Goal: Contribute content: Add original content to the website for others to see

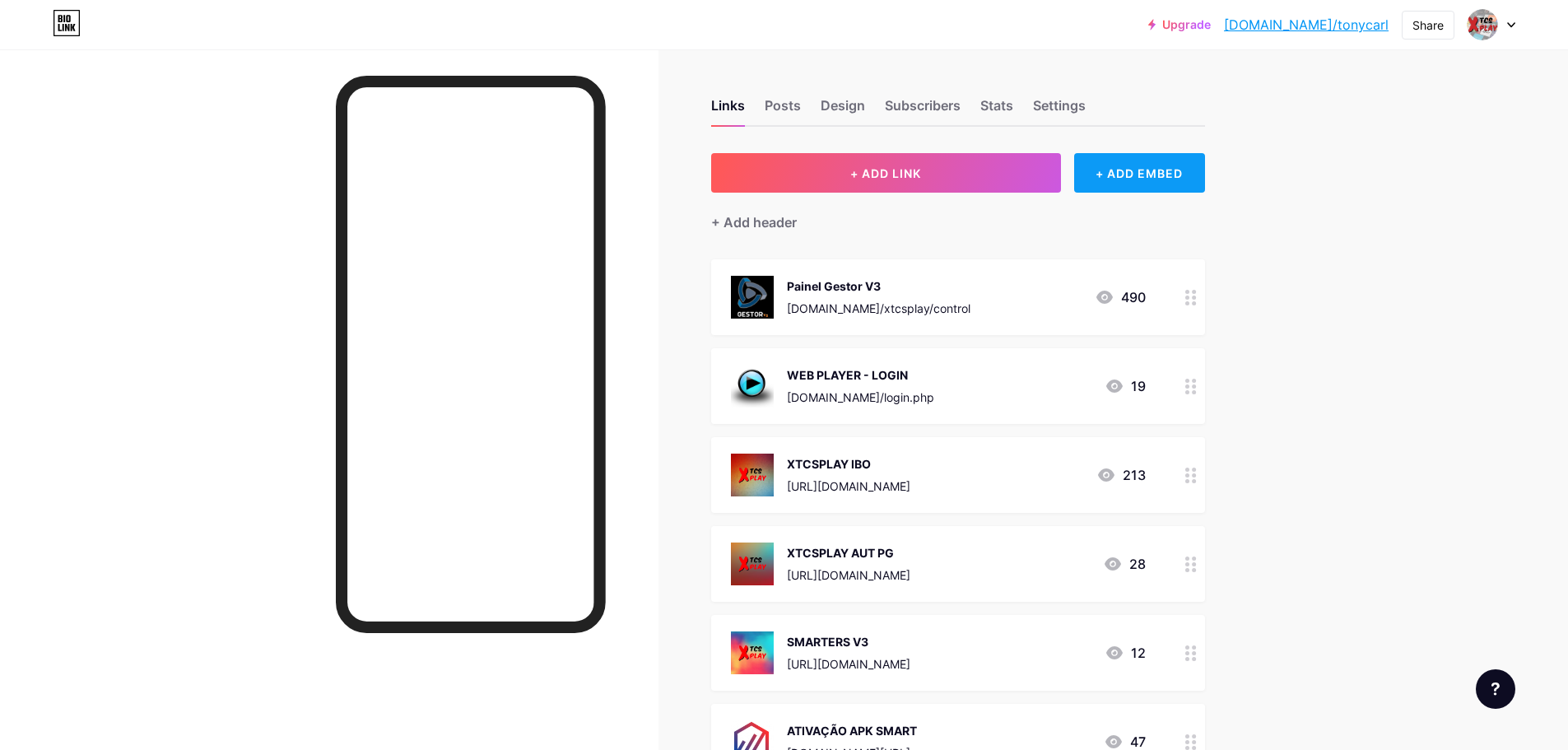
click at [1147, 173] on div "+ ADD EMBED" at bounding box center [1139, 173] width 131 height 39
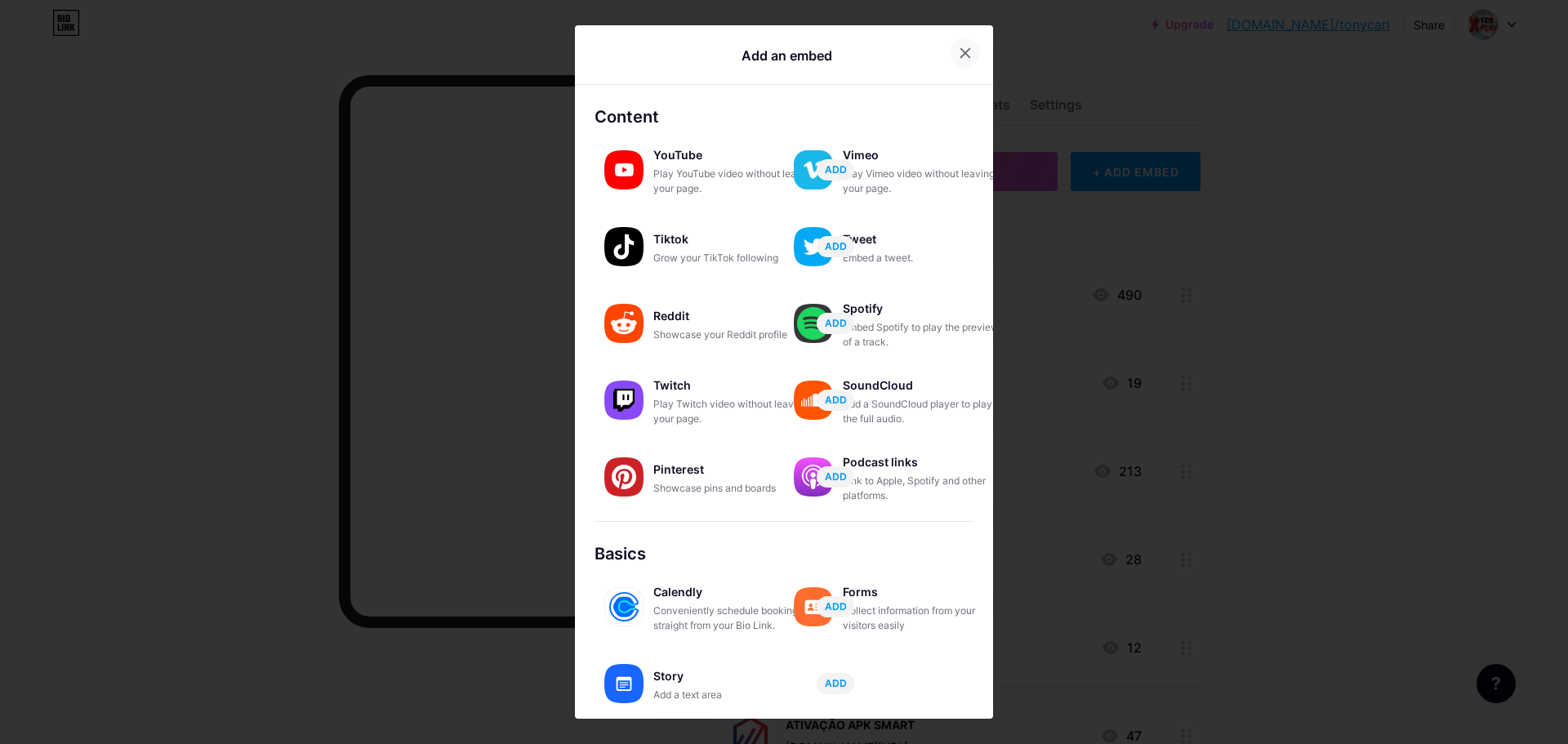
click at [966, 54] on div at bounding box center [966, 53] width 29 height 29
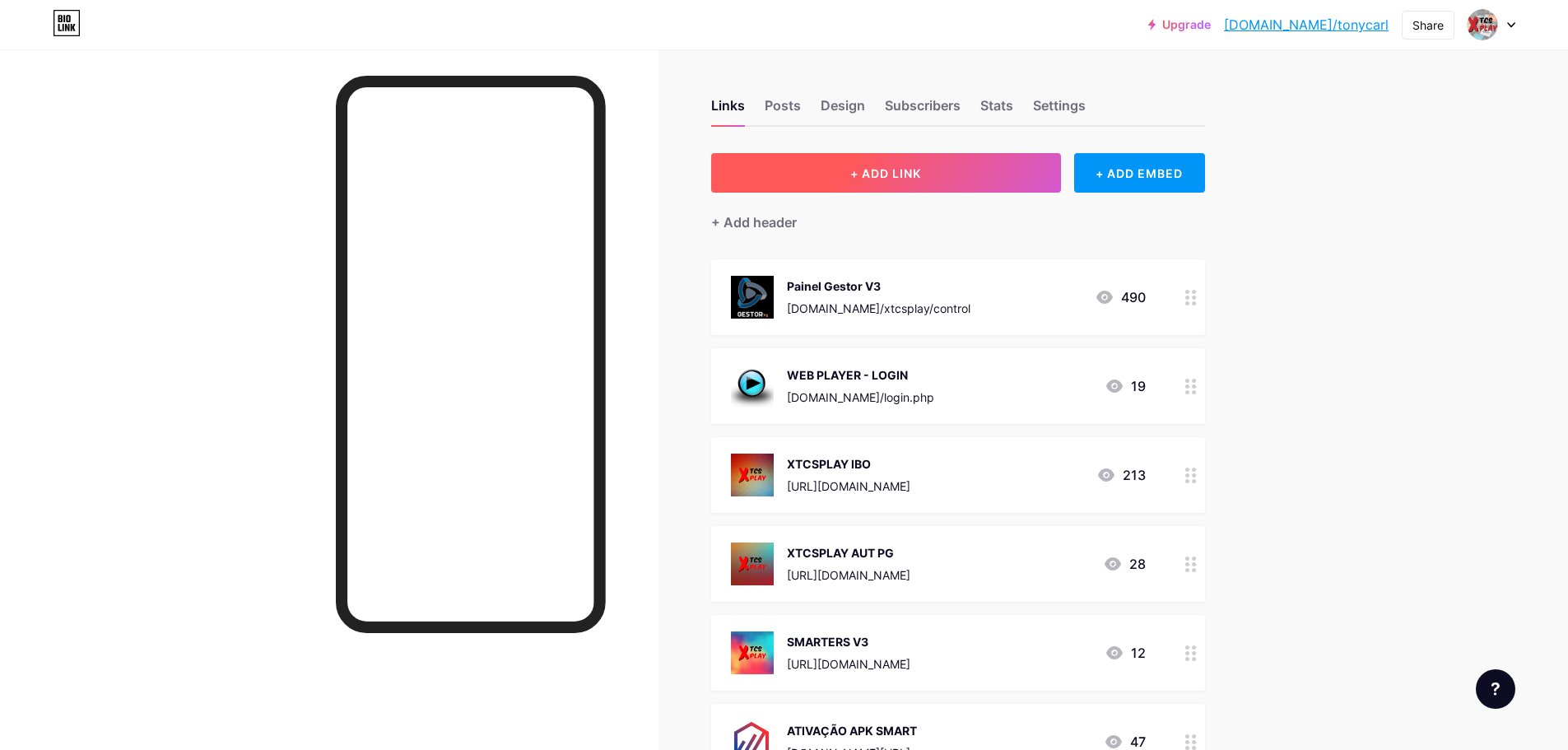
click at [977, 188] on button "+ ADD LINK" at bounding box center [886, 173] width 350 height 39
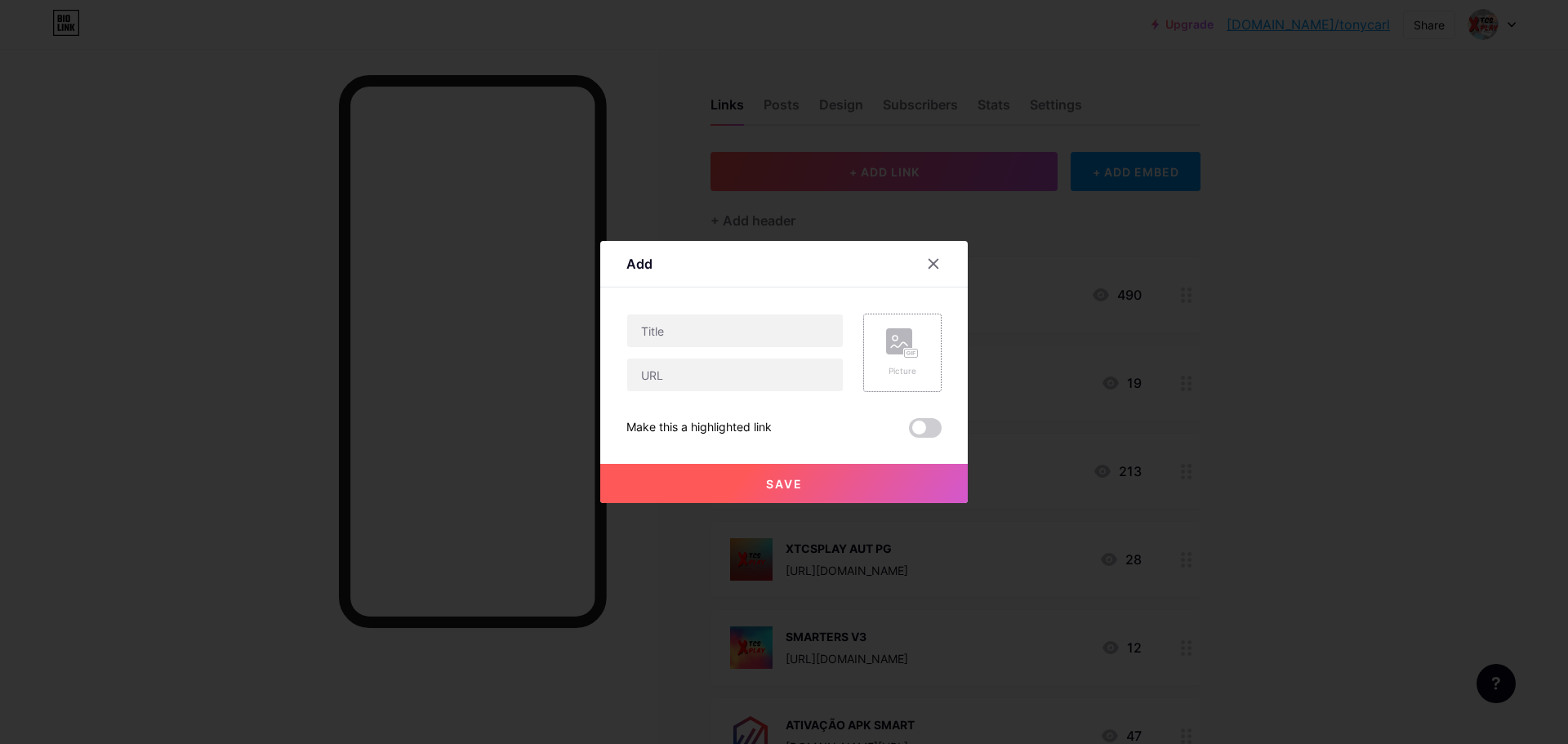
click at [877, 363] on div "Picture" at bounding box center [902, 353] width 79 height 79
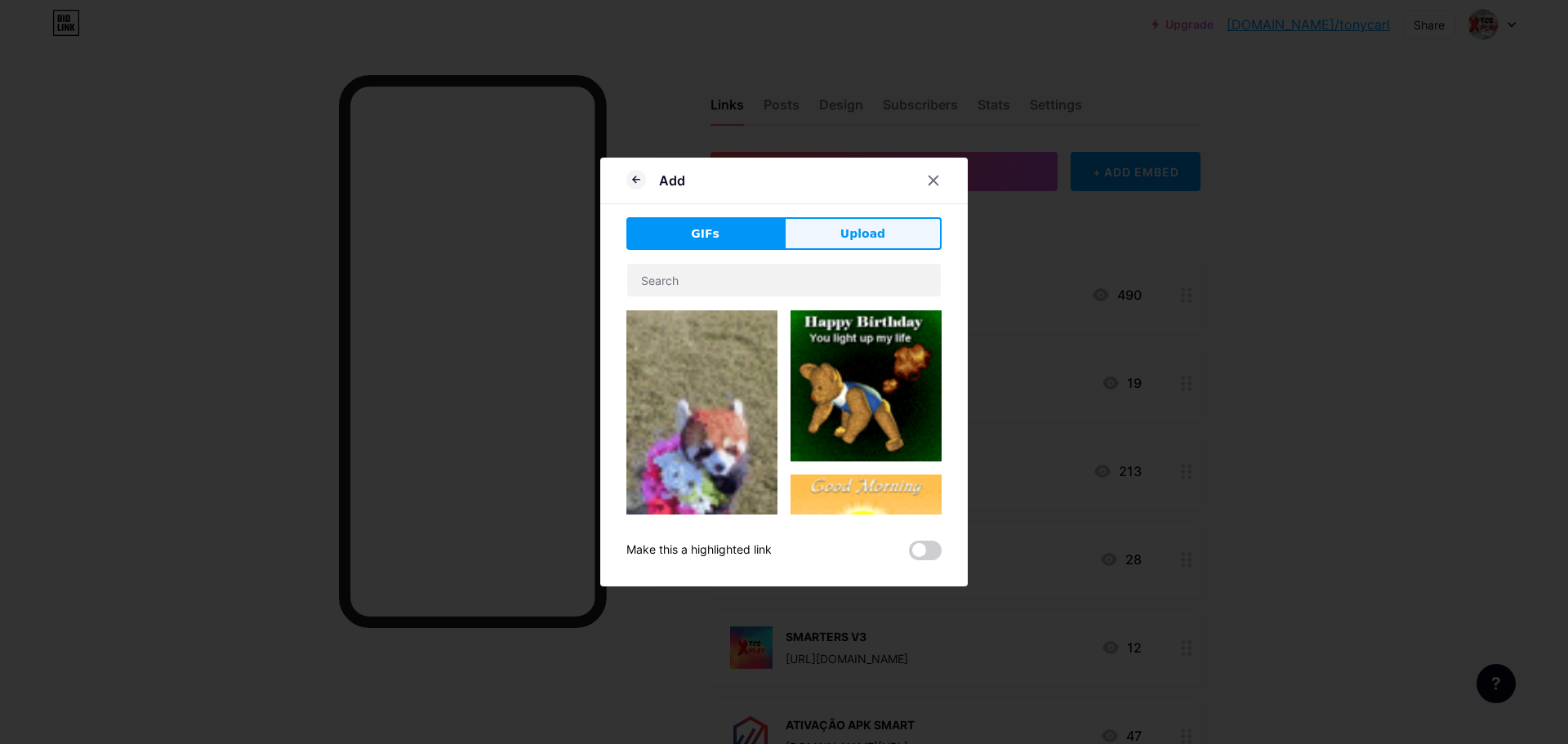
click at [897, 234] on button "Upload" at bounding box center [862, 234] width 158 height 33
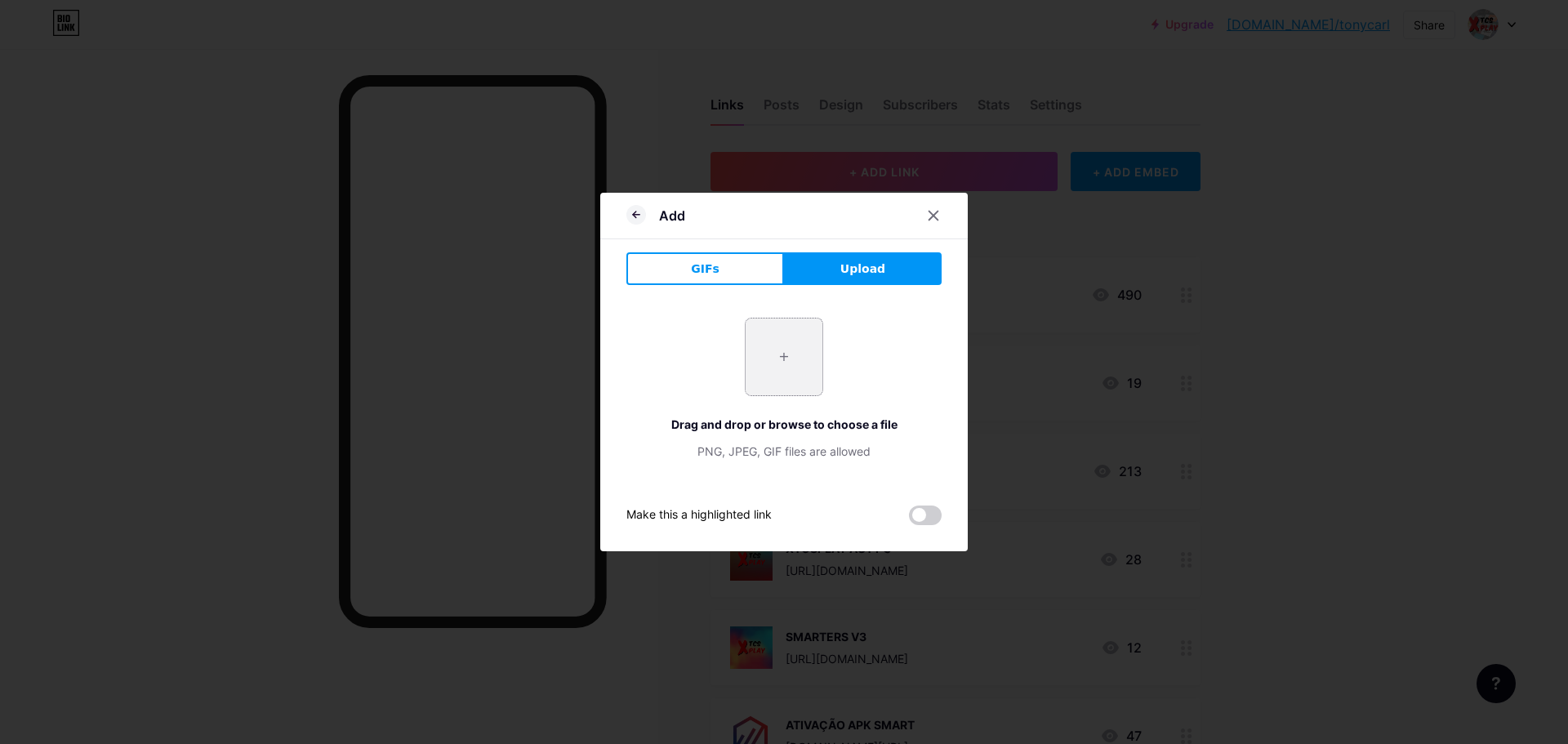
click at [772, 339] on input "file" at bounding box center [784, 356] width 77 height 77
type input "C:\fakepath\2011.i211.029_loudspeaker-megaphone-lightnings-realistic-870x520.jpg"
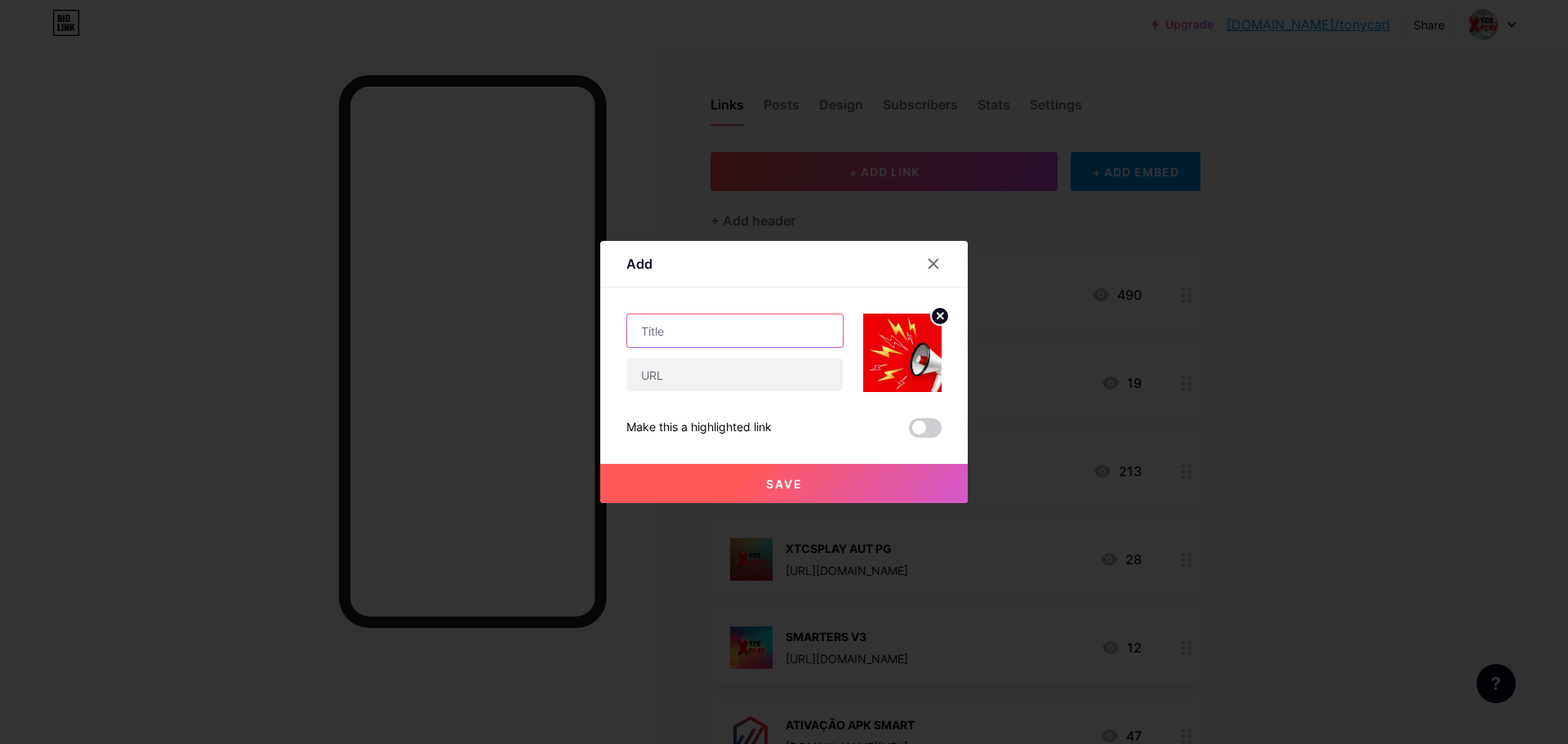
click at [706, 320] on input "text" at bounding box center [734, 331] width 215 height 33
type input "P"
type input "PROPAGANDA"
click at [672, 377] on input "text" at bounding box center [734, 375] width 215 height 33
paste input "[URL][DOMAIN_NAME]"
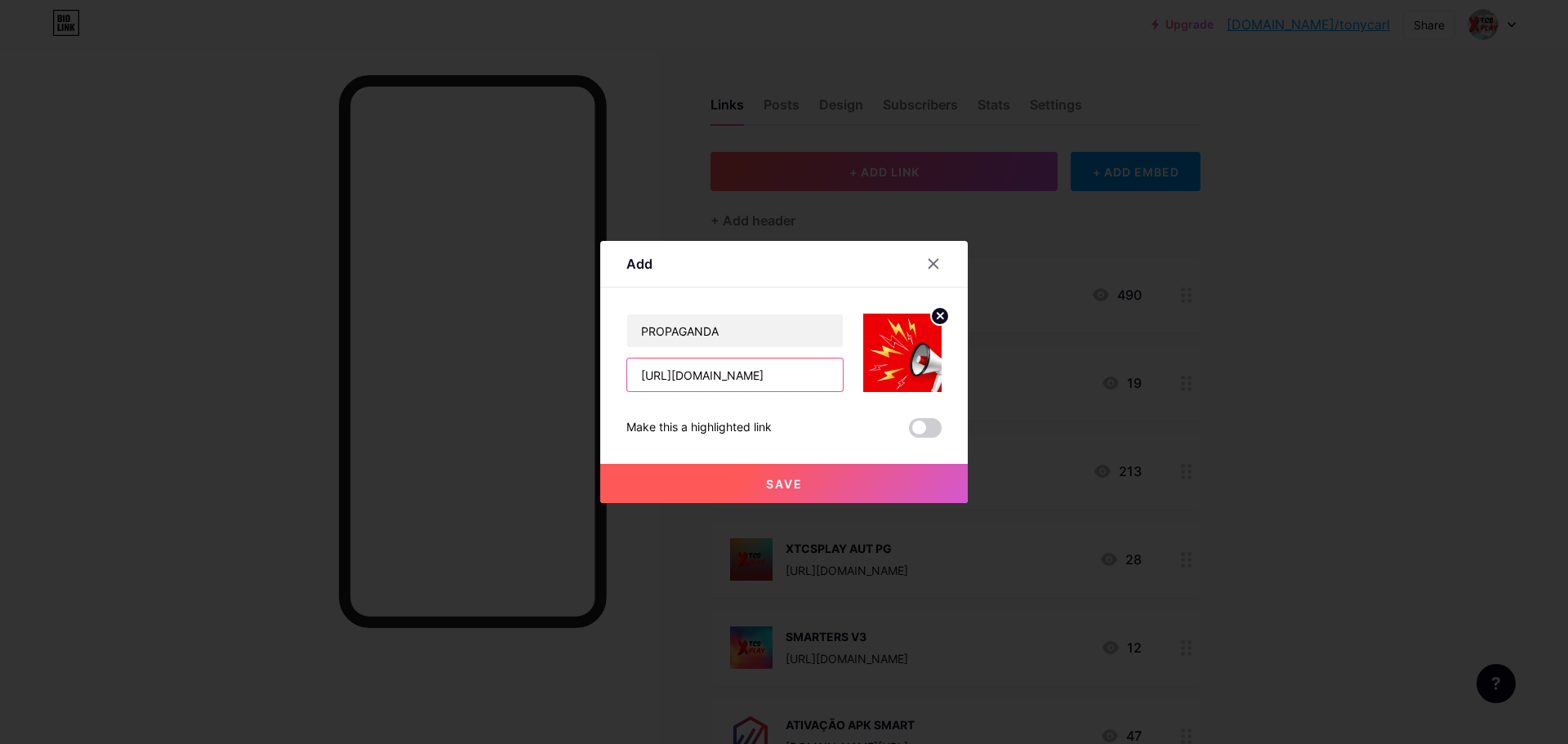
type input "[URL][DOMAIN_NAME]"
click at [766, 488] on span "Save" at bounding box center [784, 484] width 37 height 14
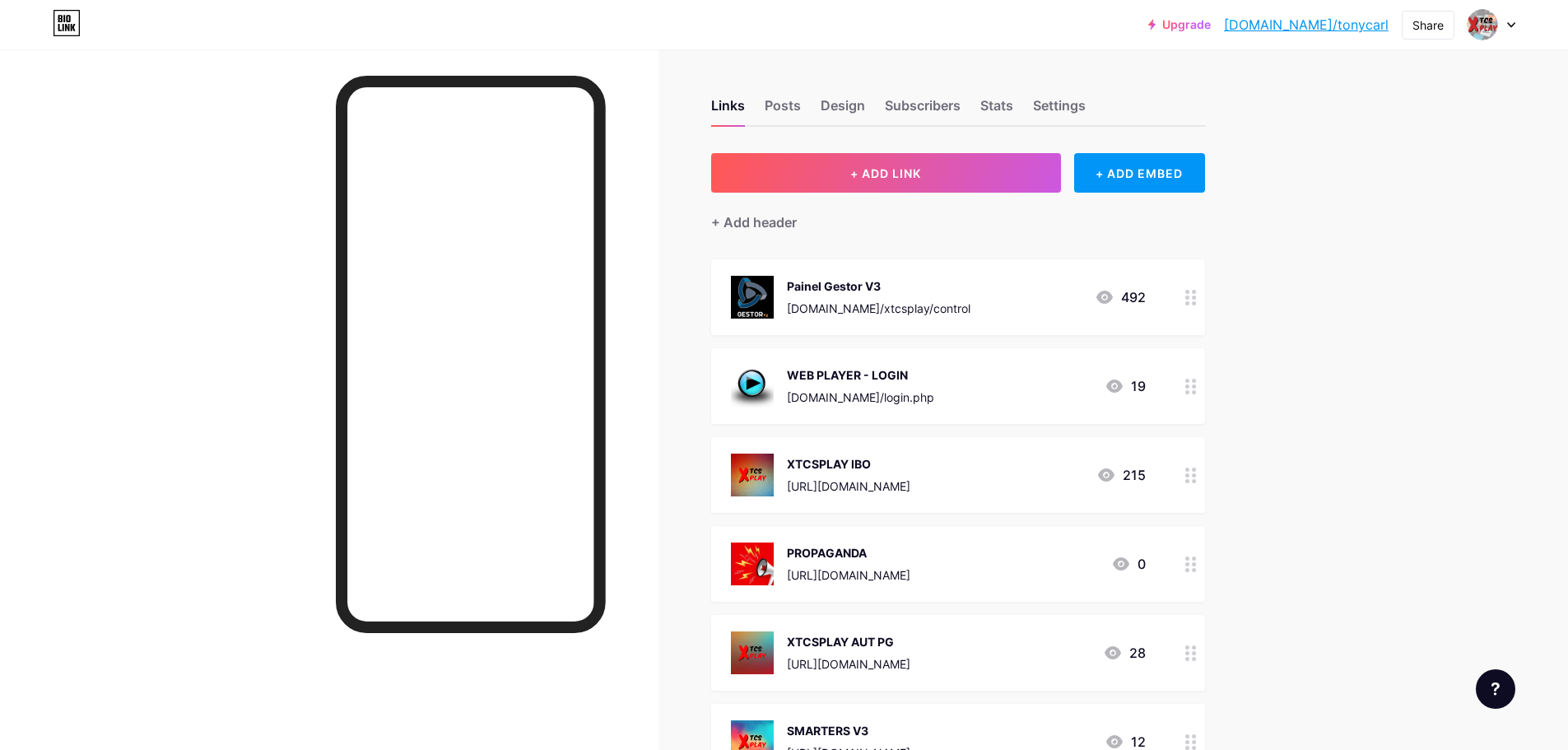
click at [1195, 592] on div at bounding box center [1191, 563] width 28 height 76
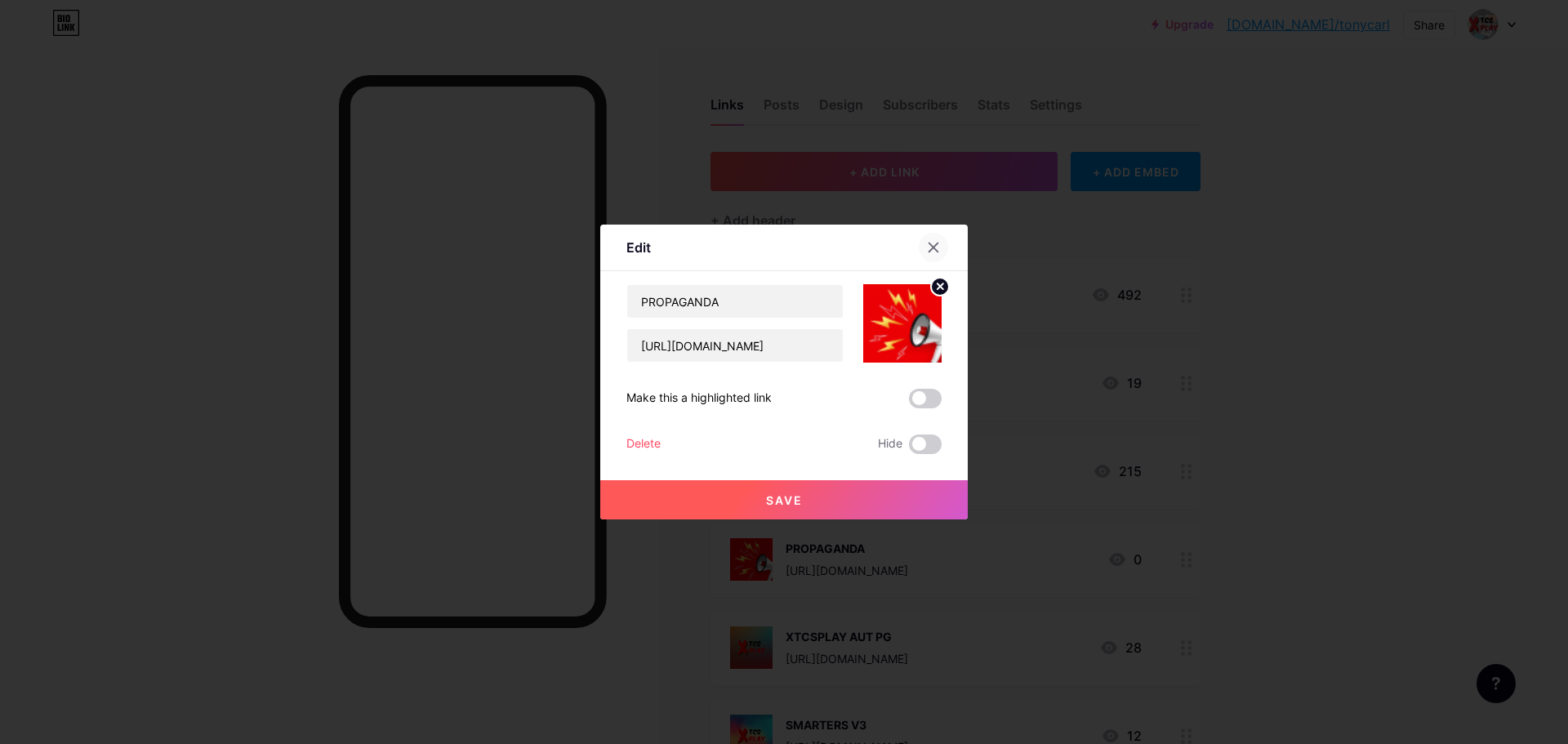
click at [946, 241] on div at bounding box center [943, 247] width 49 height 29
